Goal: Check status: Check status

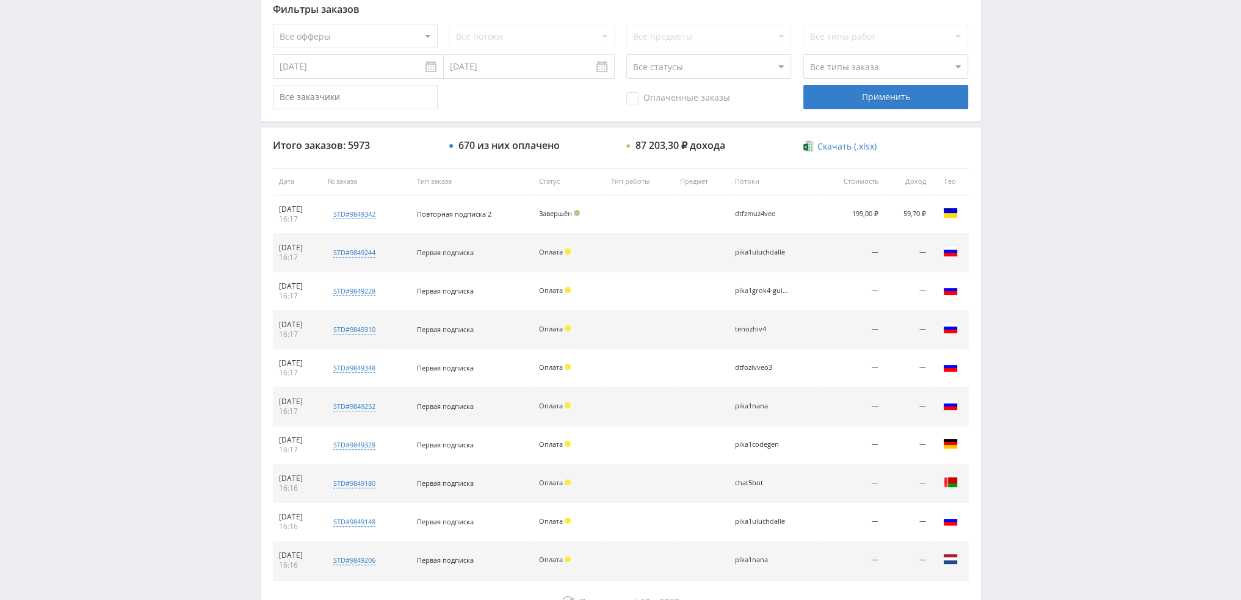
scroll to position [366, 0]
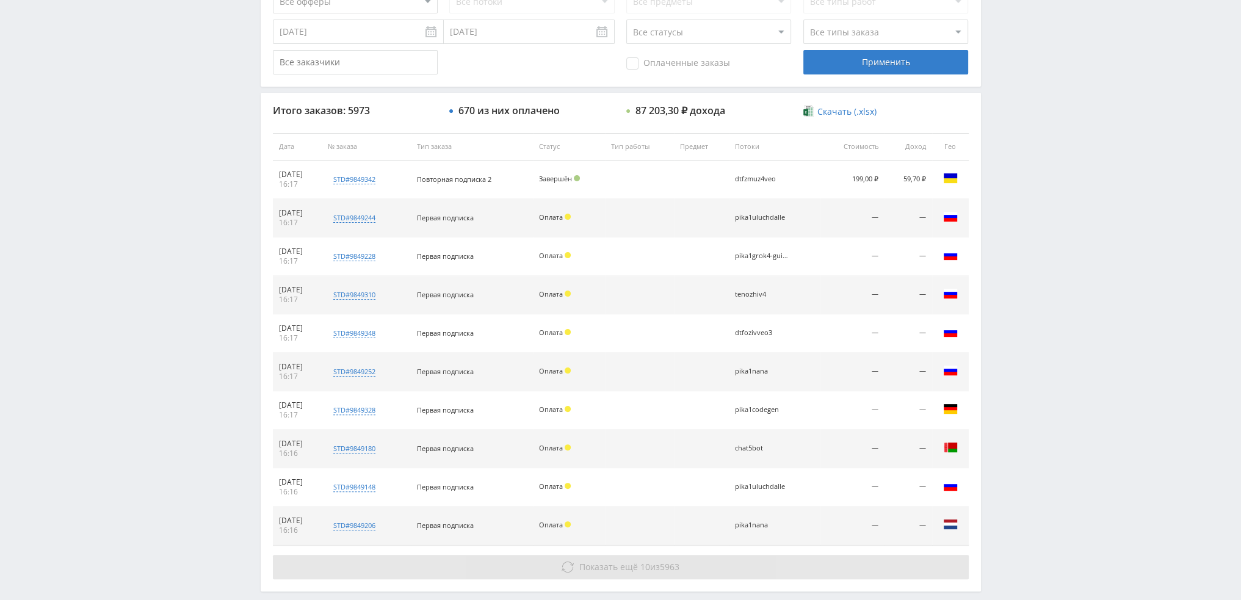
click at [648, 561] on span "Показать ещё 10 из 5963" at bounding box center [629, 567] width 100 height 12
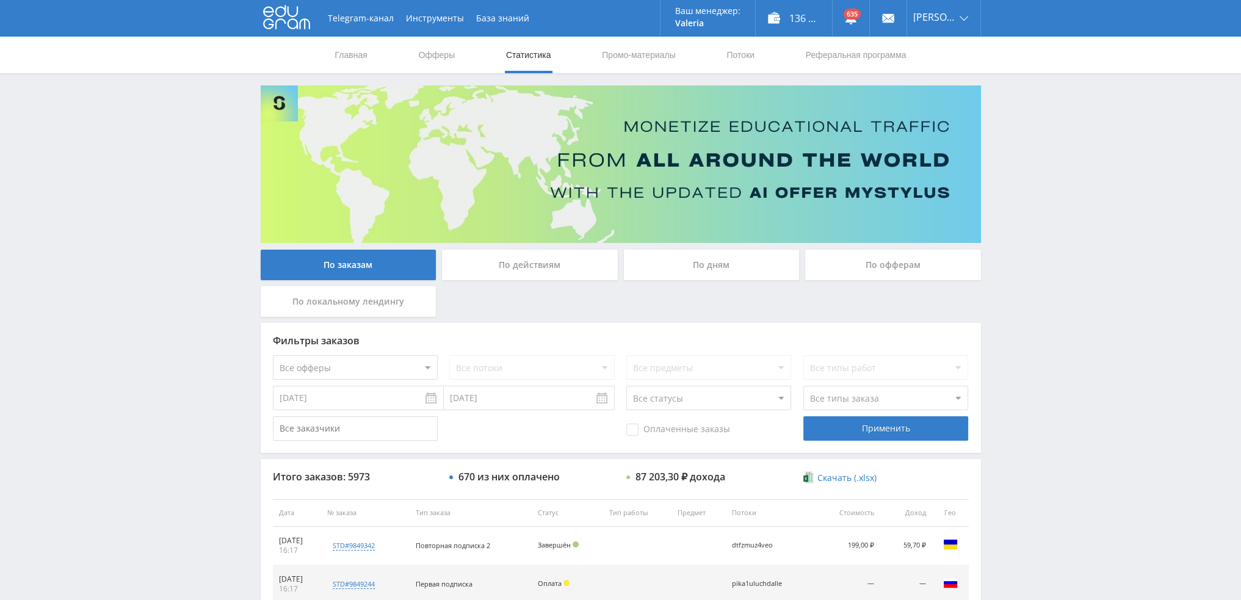
scroll to position [0, 0]
click at [685, 273] on div "По дням" at bounding box center [712, 265] width 176 height 31
click at [0, 0] on input "По дням" at bounding box center [0, 0] width 0 height 0
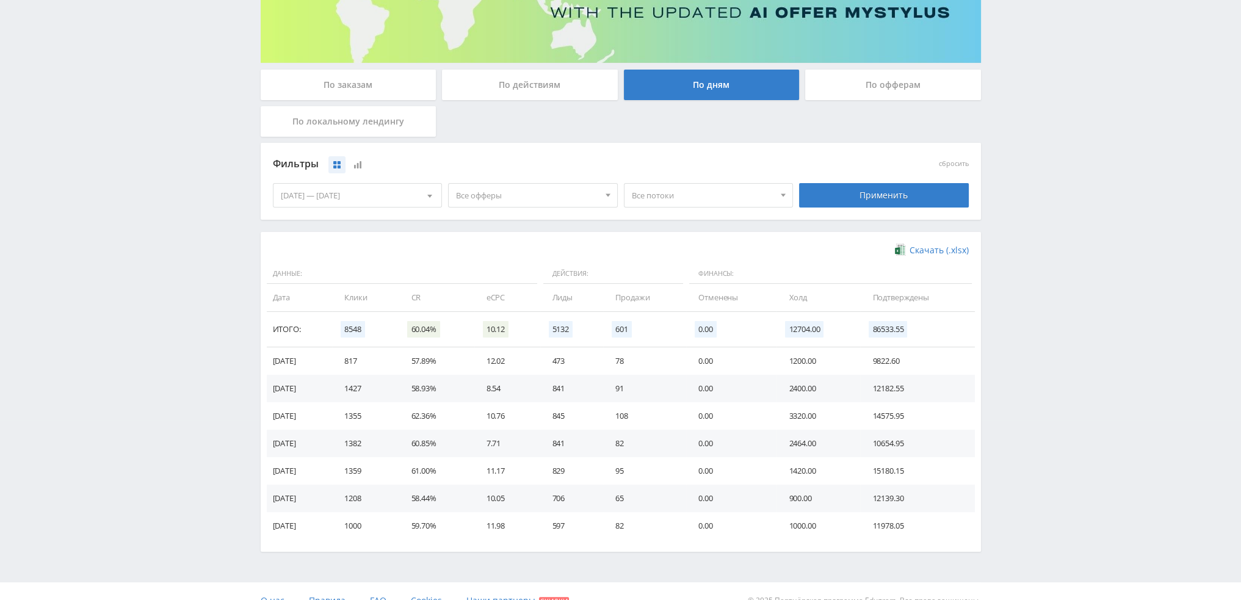
scroll to position [183, 0]
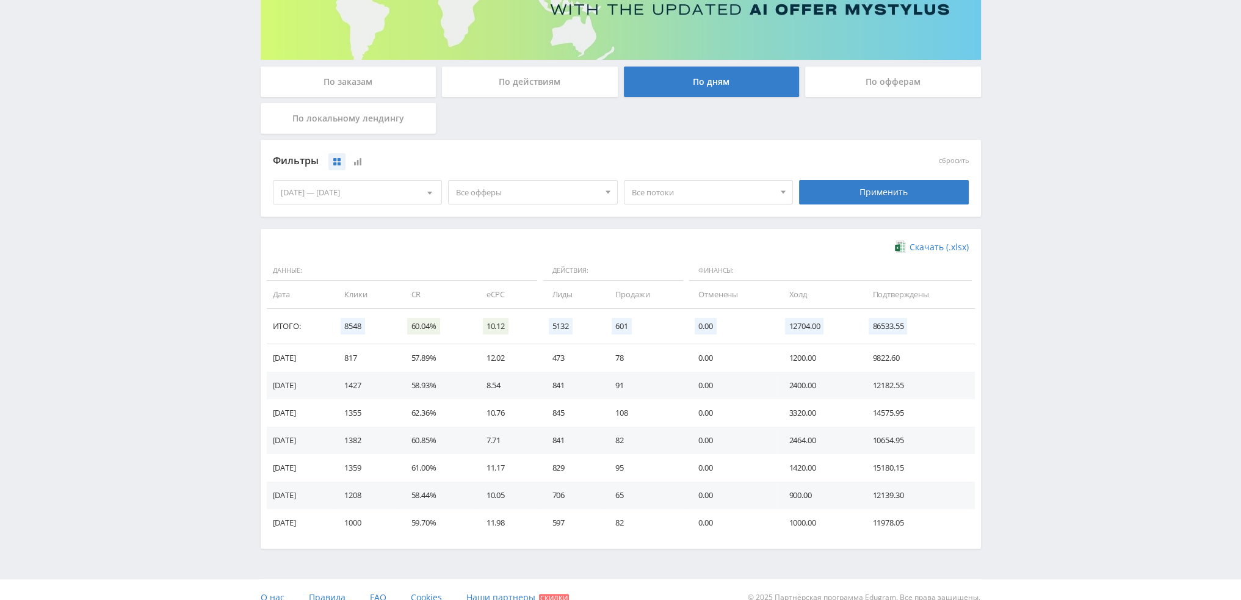
click at [512, 193] on span "Все офферы" at bounding box center [527, 192] width 143 height 23
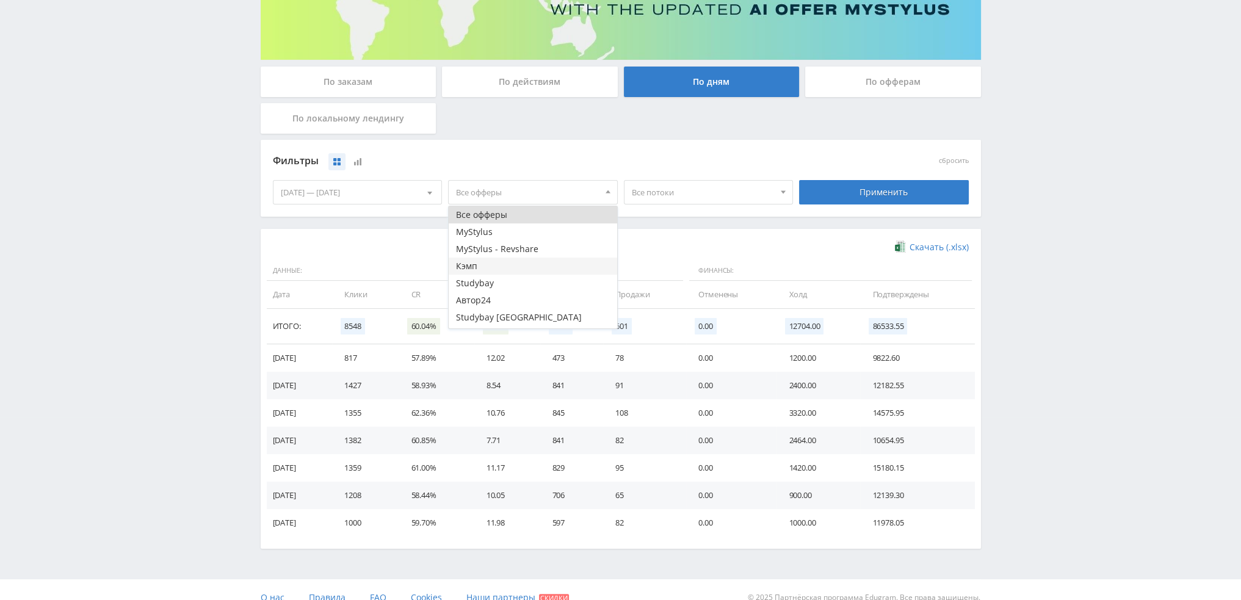
click at [478, 265] on button "Кэмп" at bounding box center [533, 266] width 168 height 17
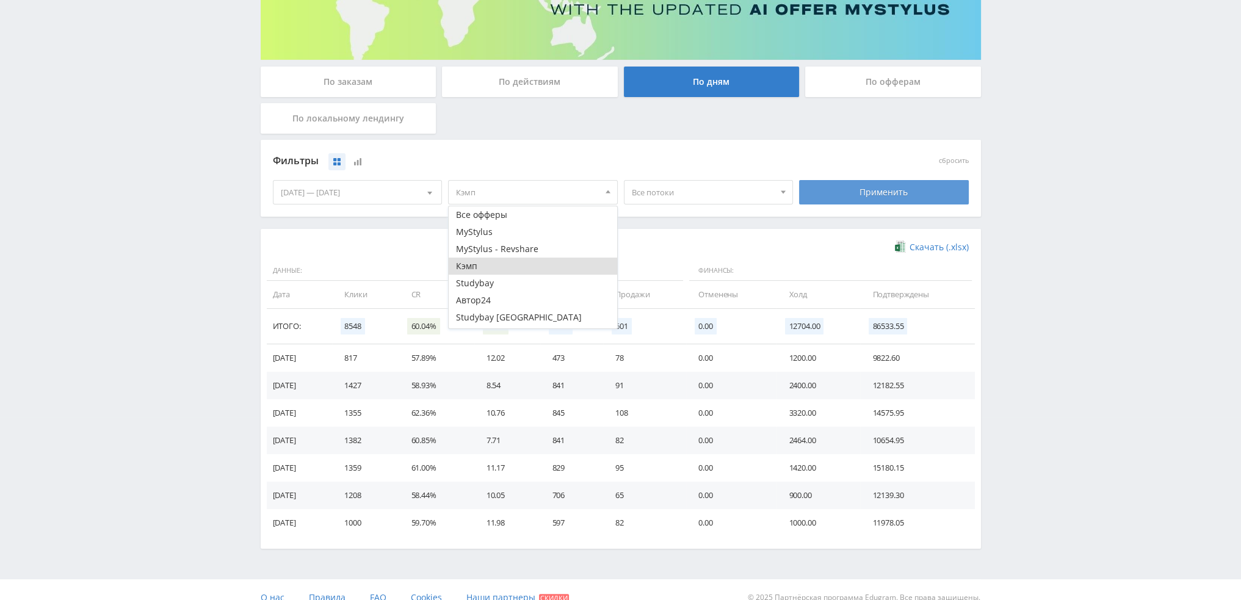
click at [845, 198] on div "Применить" at bounding box center [884, 192] width 170 height 24
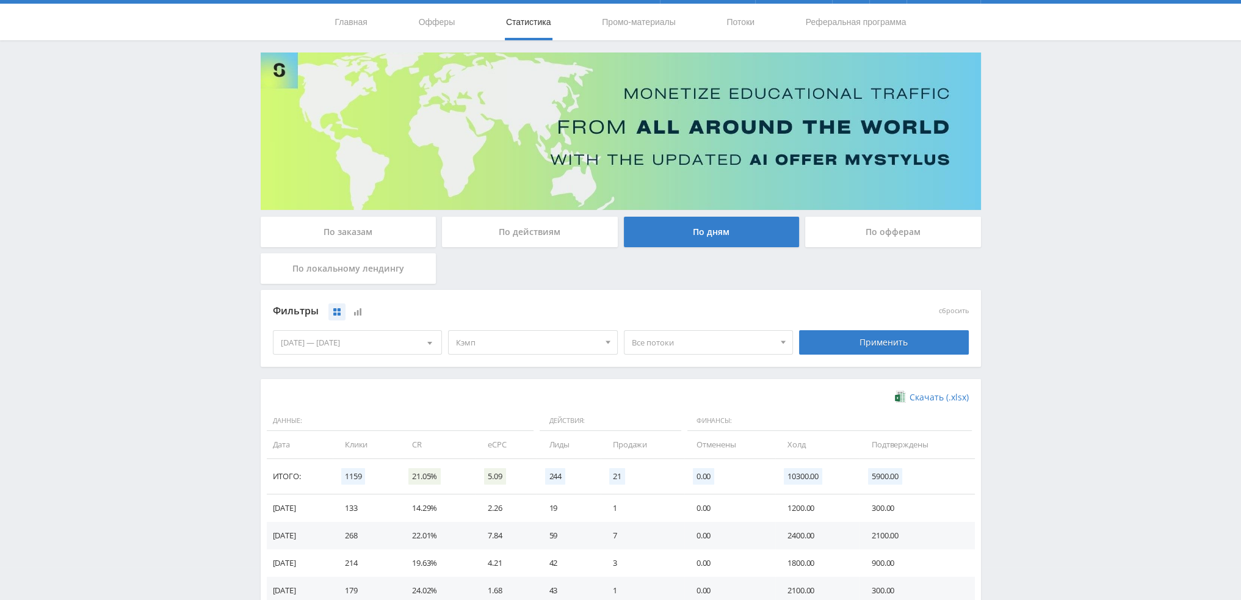
scroll to position [198, 0]
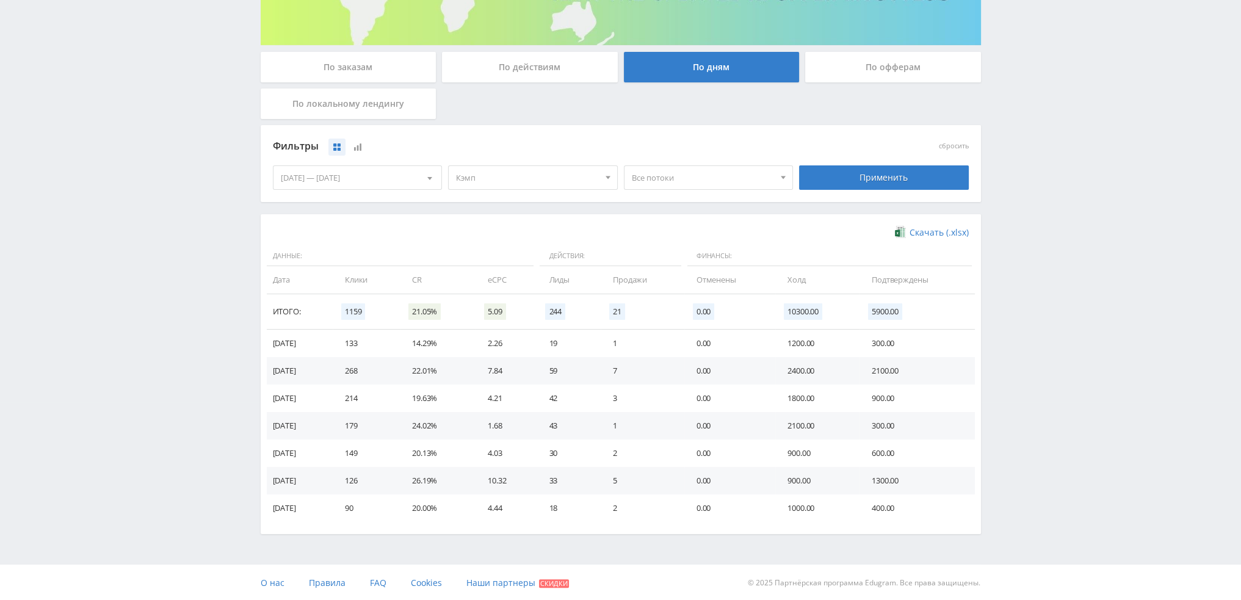
click at [512, 187] on span "Кэмп" at bounding box center [527, 177] width 143 height 23
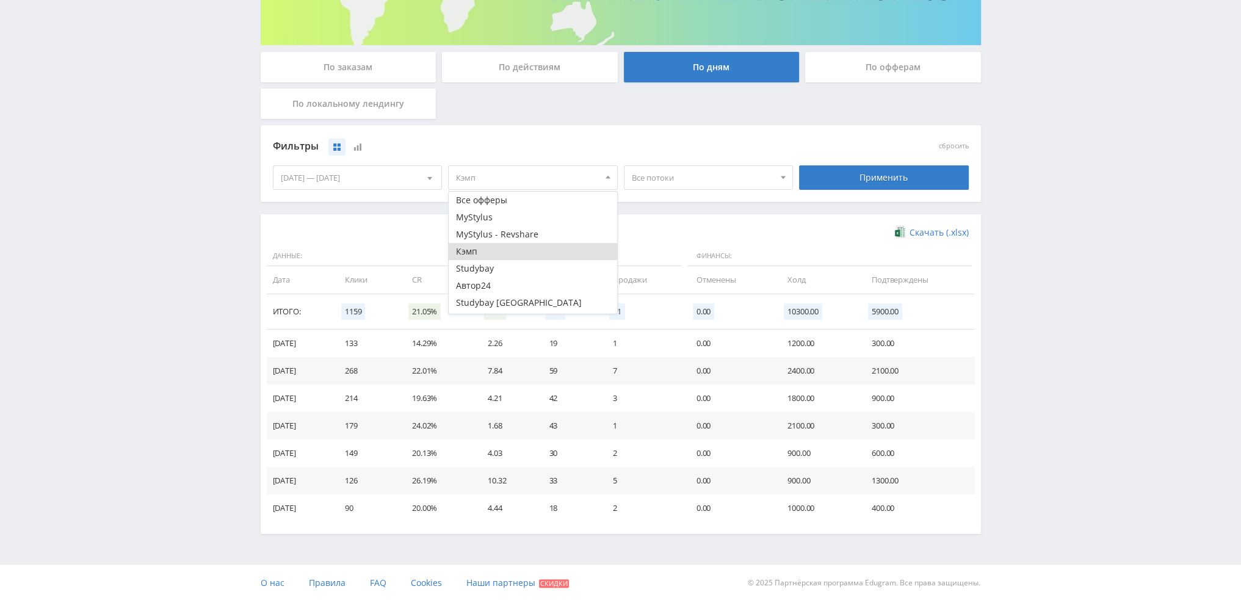
click at [480, 256] on button "Кэмп" at bounding box center [533, 251] width 168 height 17
click at [480, 285] on button "Автор24" at bounding box center [533, 285] width 168 height 17
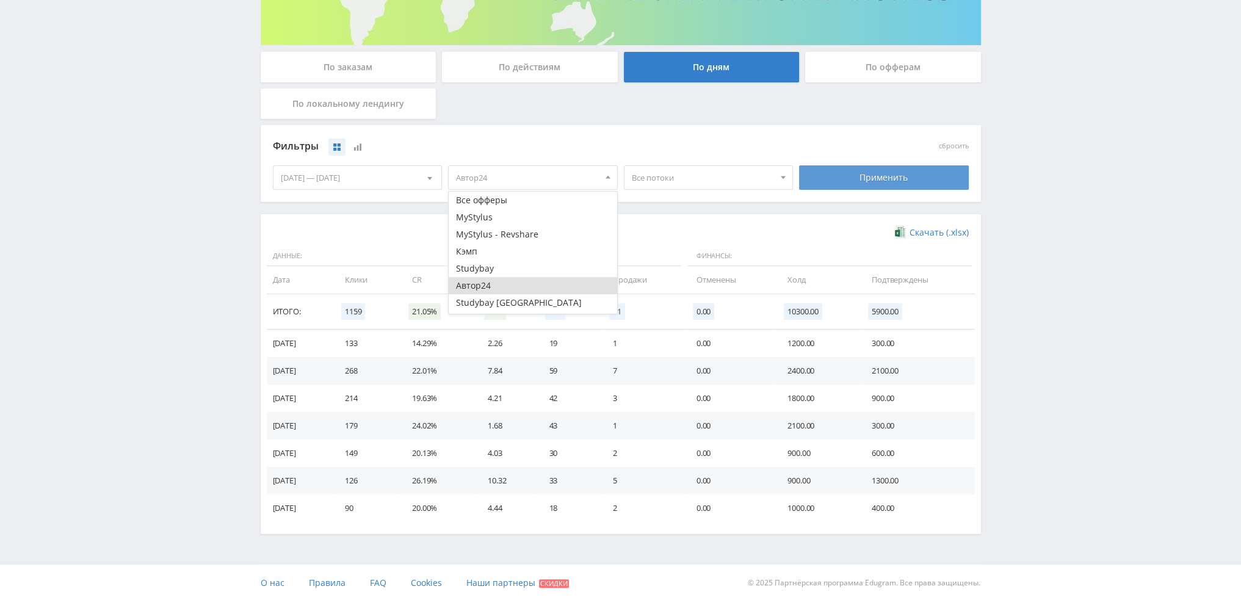
click at [862, 182] on div "Применить" at bounding box center [884, 177] width 170 height 24
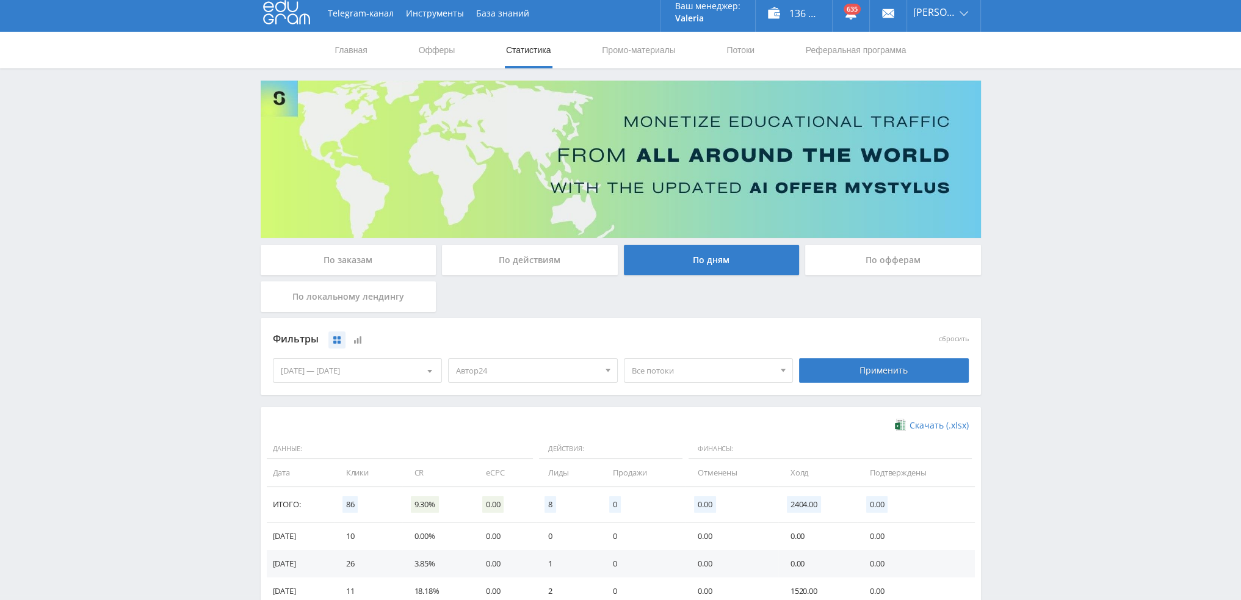
scroll to position [0, 0]
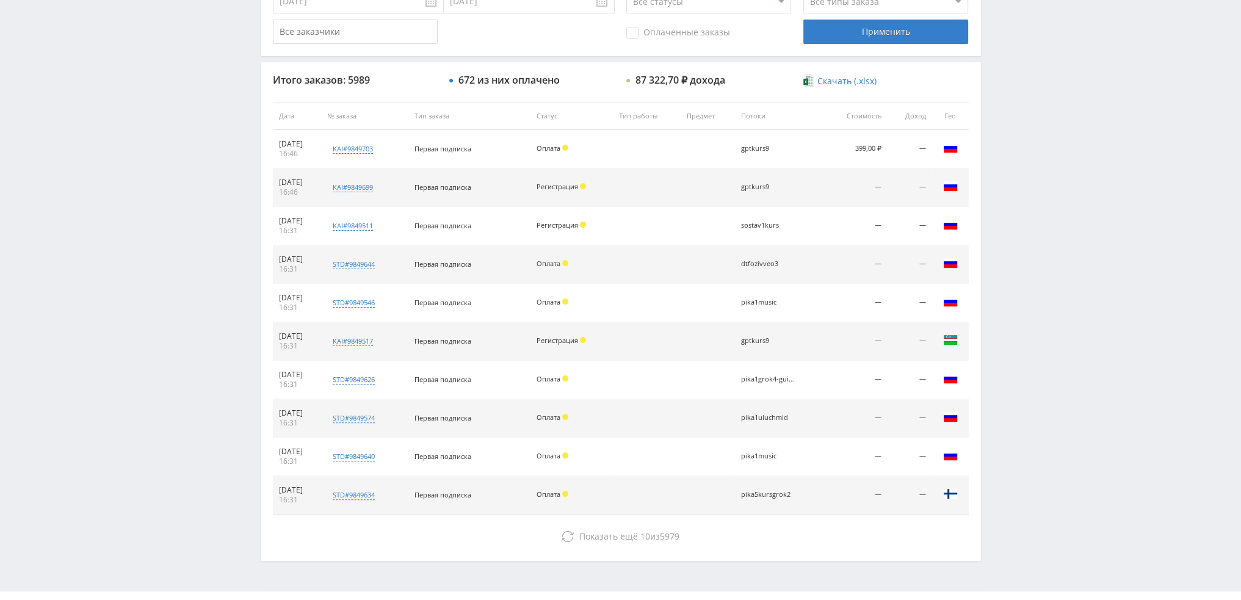
scroll to position [422, 0]
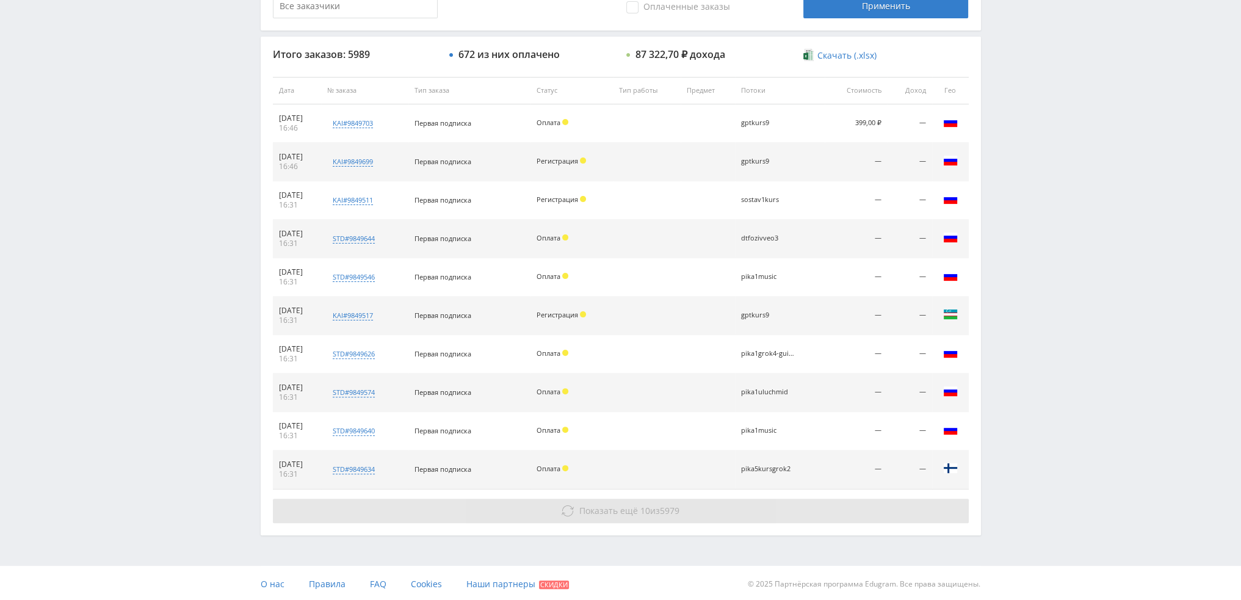
click at [604, 505] on span "Показать ещё" at bounding box center [608, 511] width 59 height 12
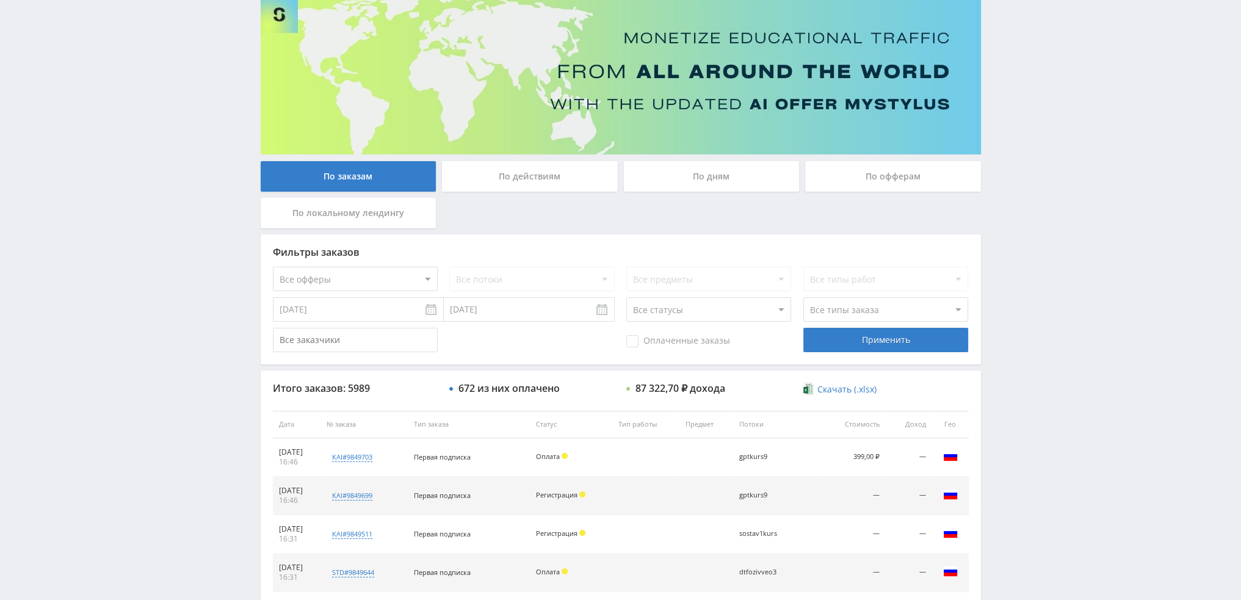
scroll to position [56, 0]
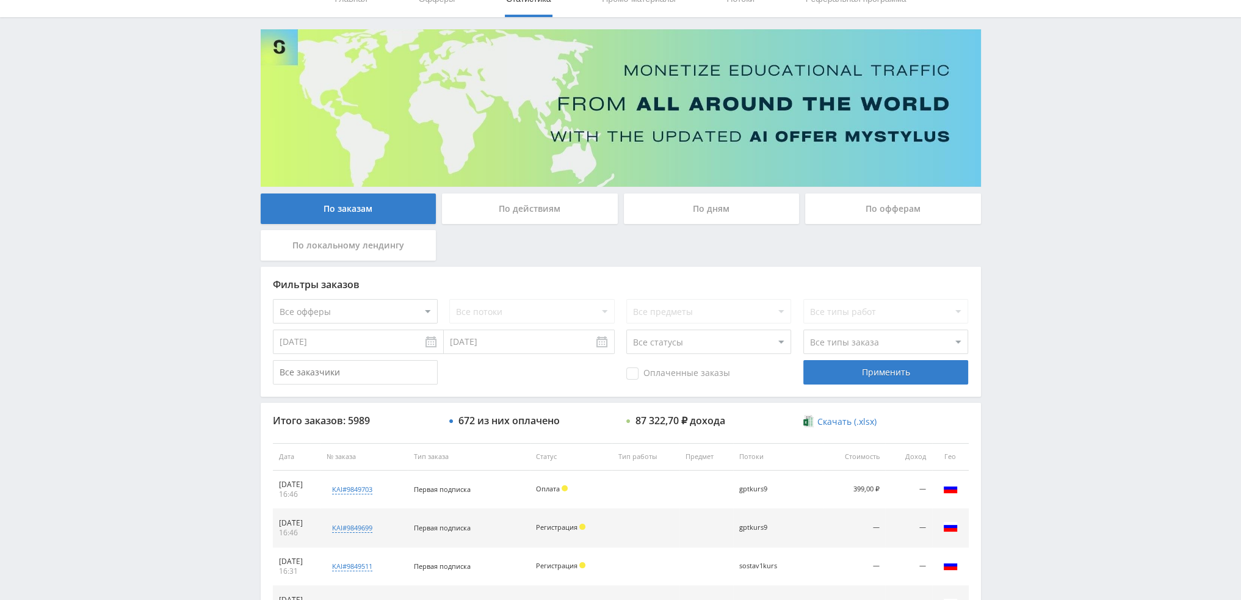
click at [712, 201] on div "По дням" at bounding box center [712, 208] width 176 height 31
click at [0, 0] on input "По дням" at bounding box center [0, 0] width 0 height 0
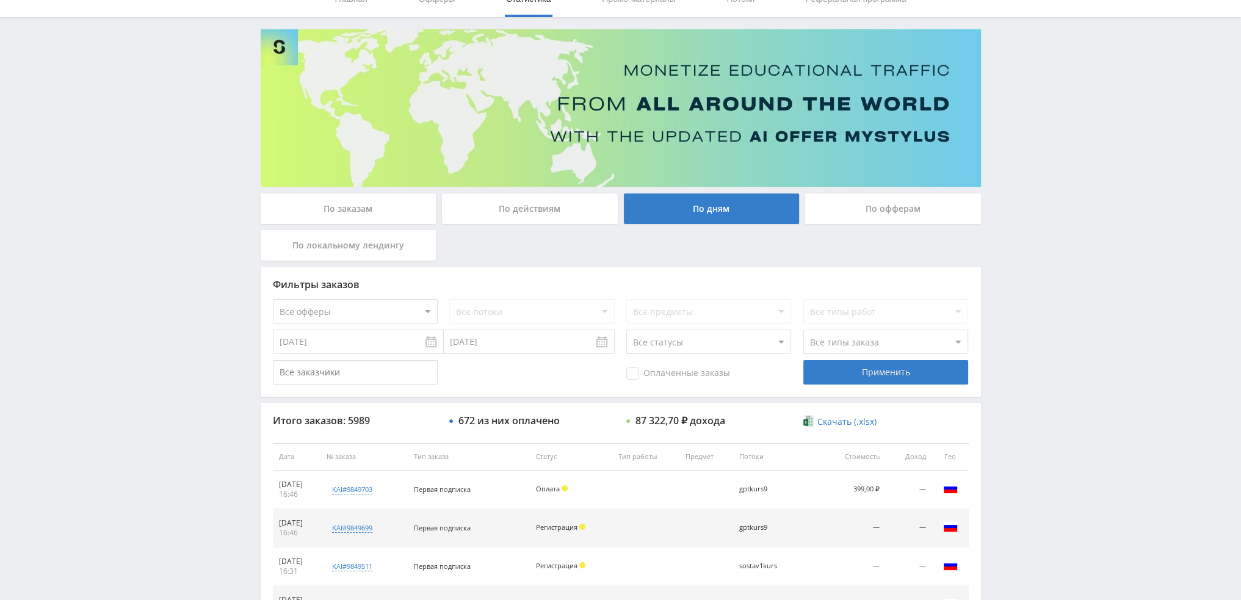
scroll to position [0, 0]
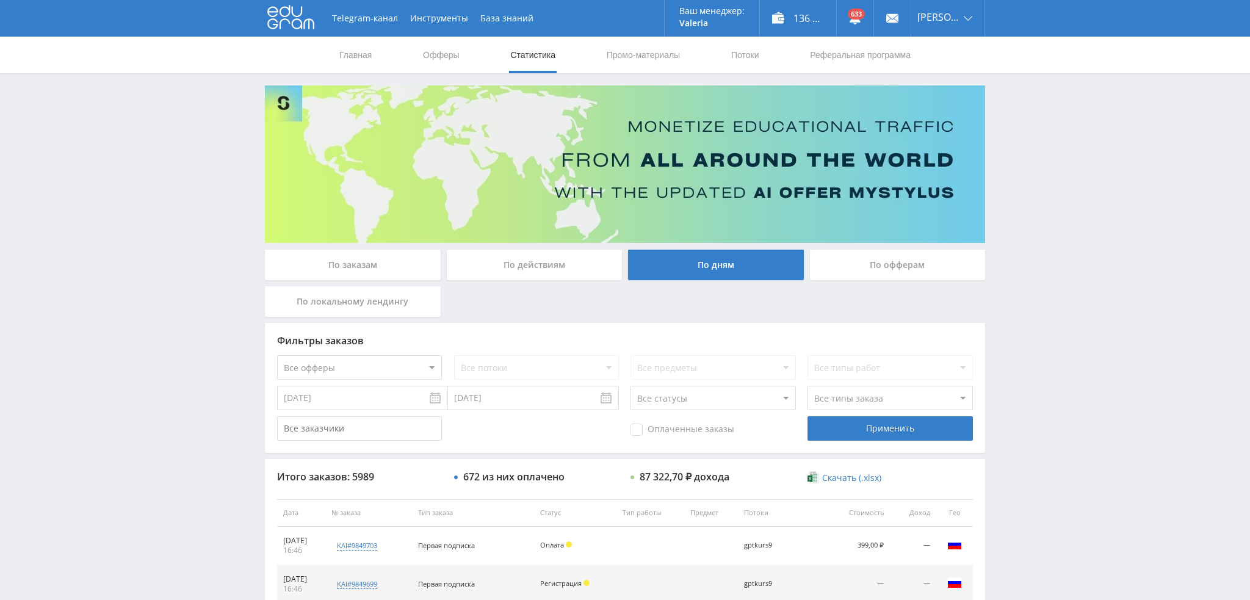
click at [712, 201] on img at bounding box center [625, 163] width 720 height 157
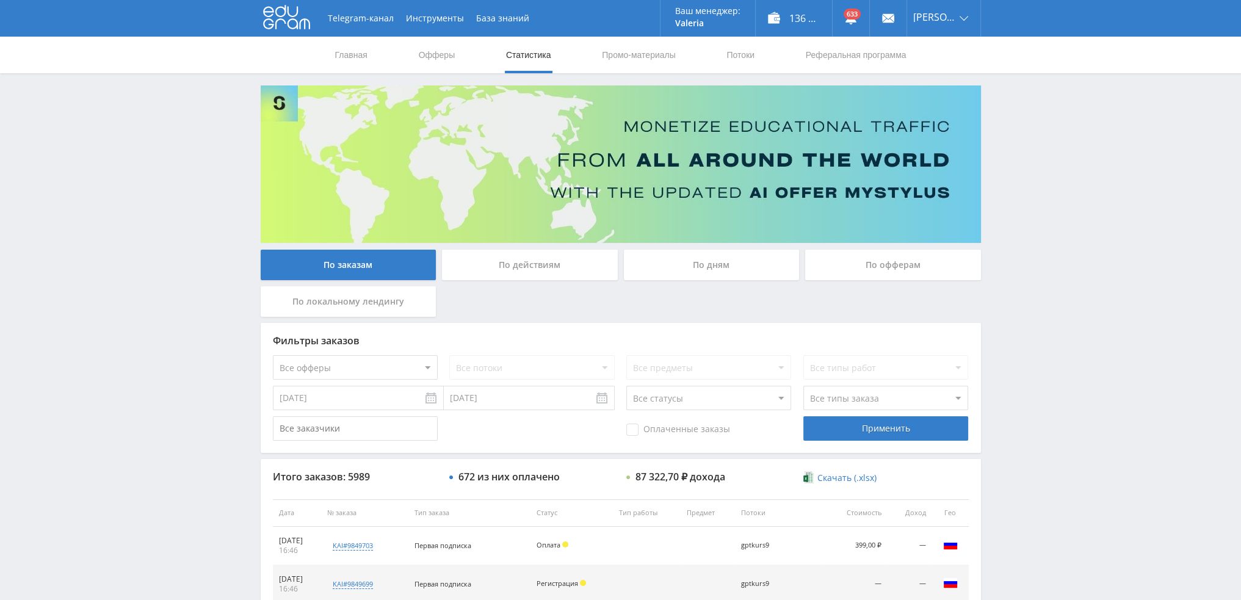
click at [681, 277] on div "По дням" at bounding box center [712, 265] width 176 height 31
click at [0, 0] on input "По дням" at bounding box center [0, 0] width 0 height 0
